Goal: Find specific page/section: Find specific page/section

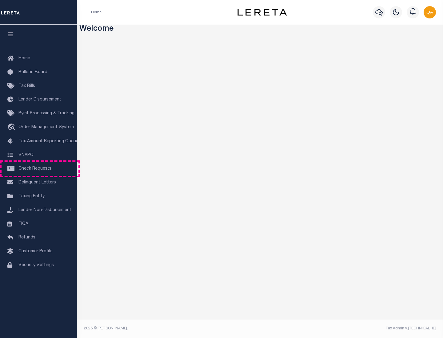
click at [38, 169] on span "Check Requests" at bounding box center [34, 169] width 33 height 4
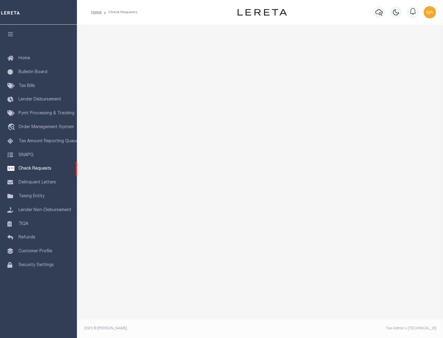
select select "50"
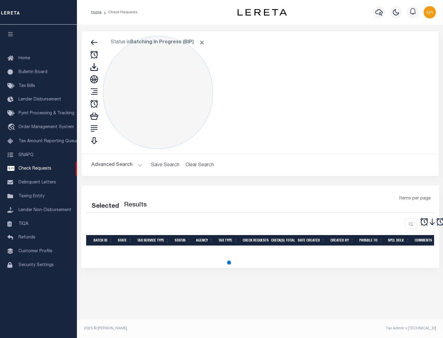
select select "50"
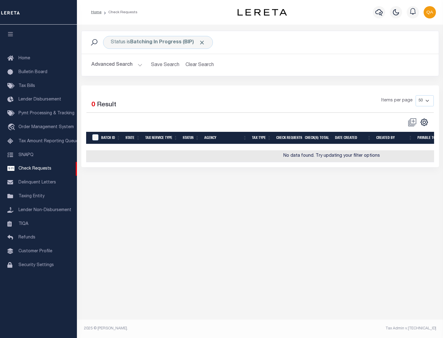
click at [202, 42] on span "Click to Remove" at bounding box center [202, 42] width 6 height 6
